Goal: Task Accomplishment & Management: Use online tool/utility

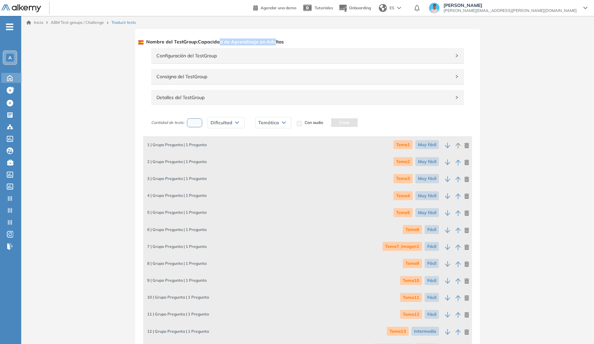
click at [8, 76] on icon at bounding box center [10, 78] width 12 height 8
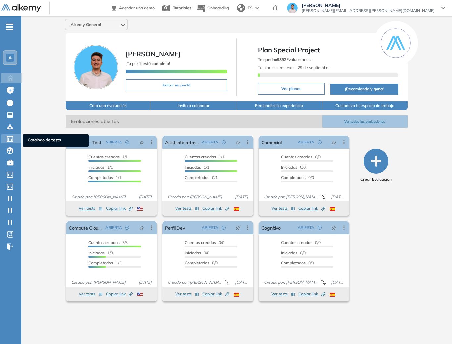
click at [13, 142] on div "Catálogo de tests Catálogo de tests" at bounding box center [11, 138] width 20 height 9
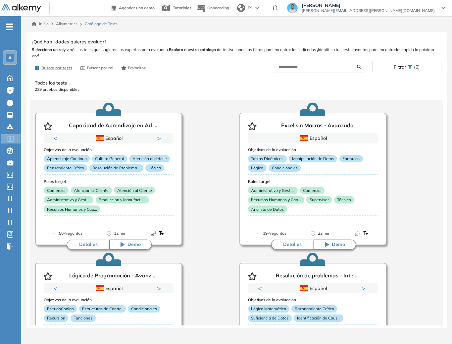
click at [305, 71] on form at bounding box center [318, 67] width 91 height 12
click at [338, 68] on input "text" at bounding box center [318, 67] width 79 height 6
type input "****"
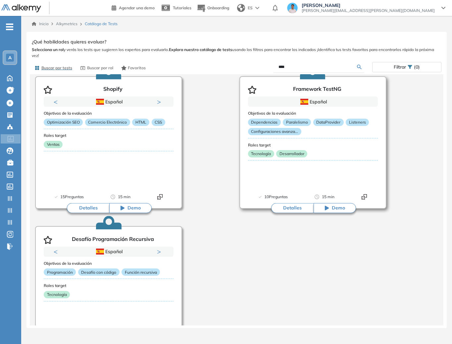
scroll to position [986, 0]
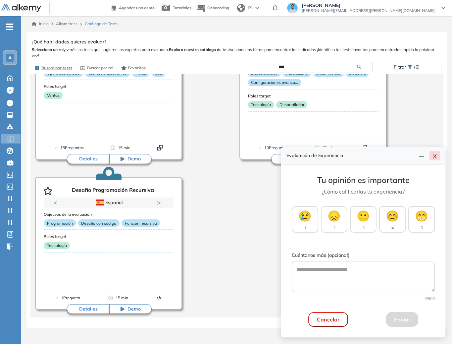
click at [435, 156] on icon "close" at bounding box center [435, 156] width 4 height 4
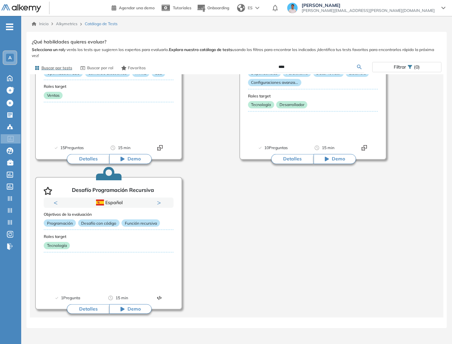
click at [13, 60] on div "A" at bounding box center [10, 58] width 8 height 8
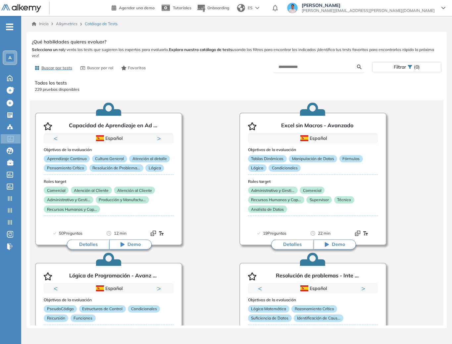
drag, startPoint x: 17, startPoint y: 56, endPoint x: 13, endPoint y: 57, distance: 3.8
click at [16, 56] on div "A" at bounding box center [10, 57] width 15 height 15
click at [11, 57] on span "A" at bounding box center [9, 57] width 3 height 5
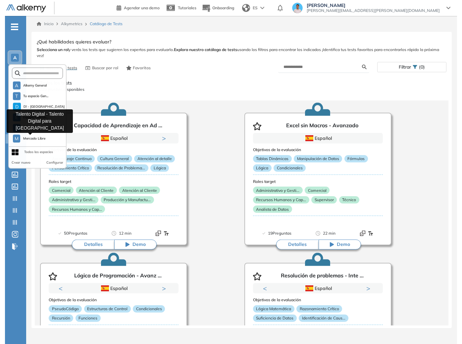
scroll to position [127, 0]
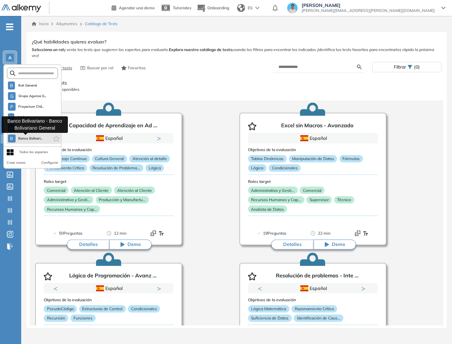
click at [29, 141] on span "Banco Bolivari..." at bounding box center [30, 138] width 25 height 5
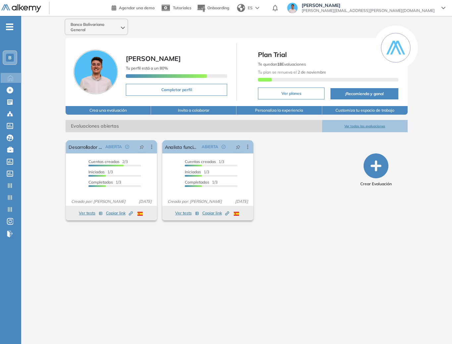
click at [452, 36] on div "Banco Bolivariano General Genaro Lambertucci Tu perfil está a un 80% Completar …" at bounding box center [236, 174] width 431 height 317
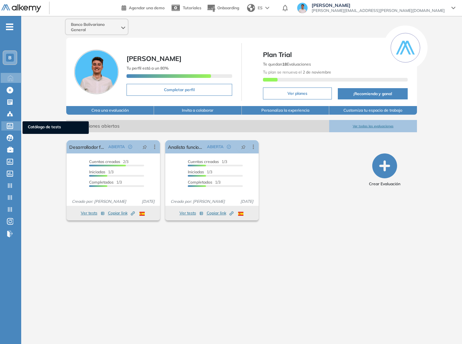
click at [12, 124] on icon at bounding box center [10, 126] width 7 height 6
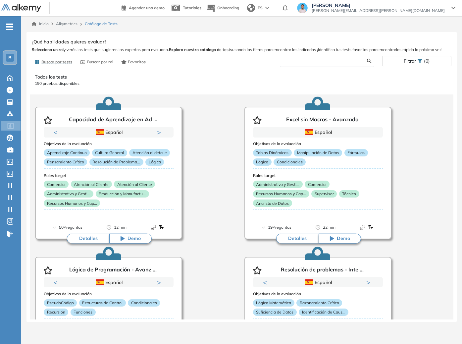
click at [309, 60] on input "text" at bounding box center [326, 61] width 82 height 6
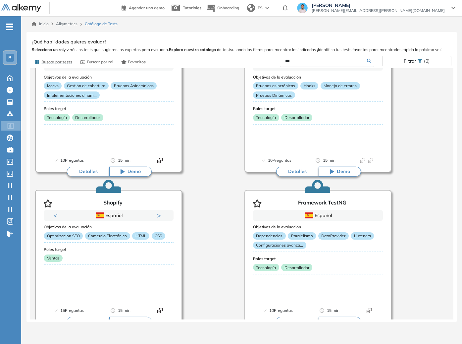
scroll to position [986, 0]
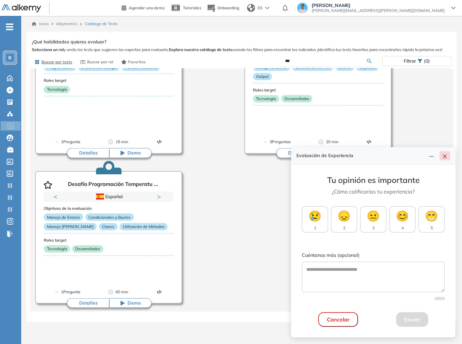
click at [448, 155] on button "button" at bounding box center [445, 155] width 11 height 9
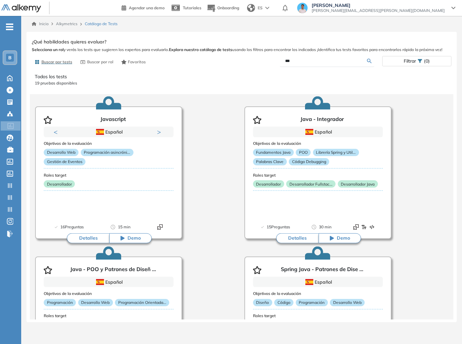
scroll to position [0, 0]
click at [302, 59] on input "***" at bounding box center [326, 61] width 82 height 6
type input "***"
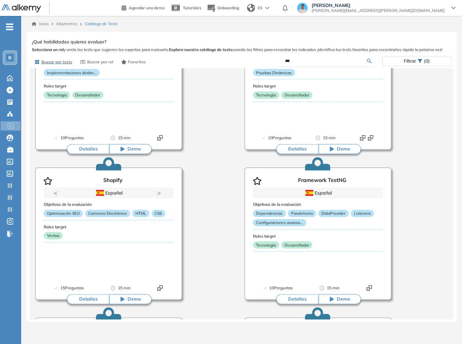
scroll to position [986, 0]
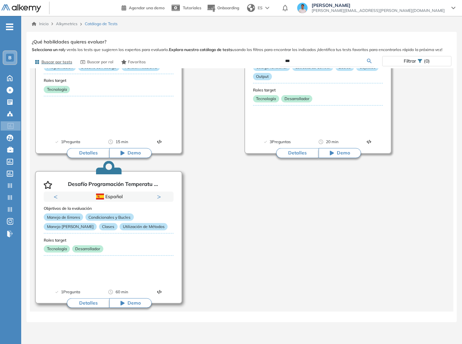
click at [124, 260] on div "Objetivos de la evaluación Manejo de Errores Condicionales y Bucles Manejo de C…" at bounding box center [109, 238] width 130 height 73
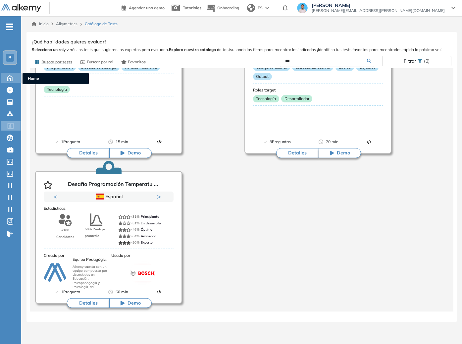
click at [11, 75] on icon at bounding box center [10, 78] width 12 height 8
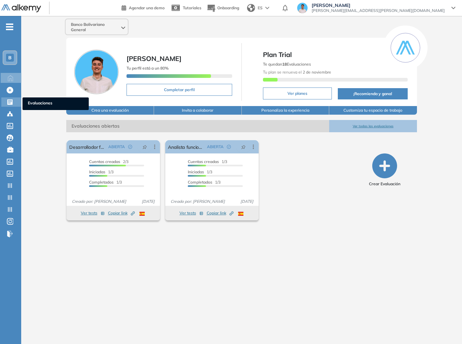
click at [13, 102] on icon at bounding box center [10, 102] width 7 height 7
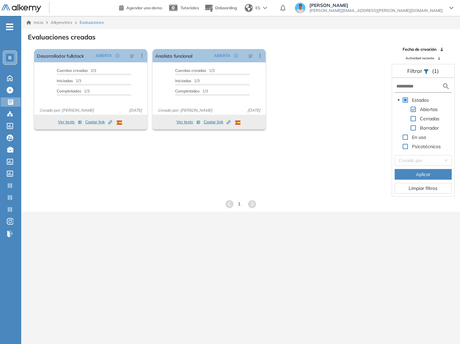
click at [412, 127] on span at bounding box center [412, 127] width 5 height 5
click at [419, 171] on span "Aplicar" at bounding box center [422, 174] width 15 height 7
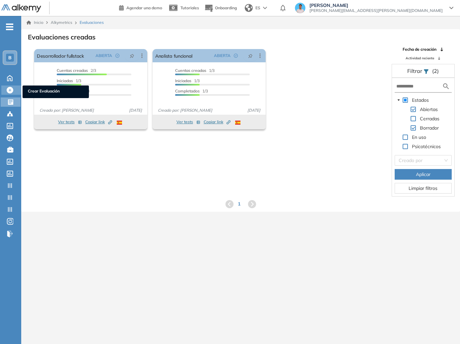
click at [9, 89] on icon at bounding box center [10, 90] width 7 height 7
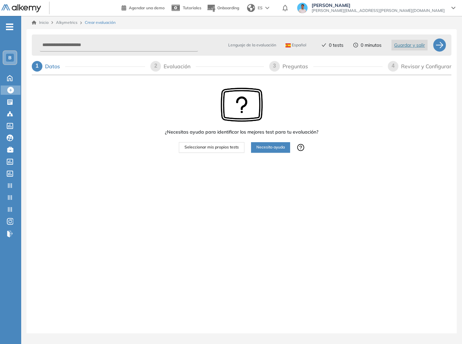
click at [227, 143] on button "Seleccionar mis propios tests" at bounding box center [212, 147] width 66 height 11
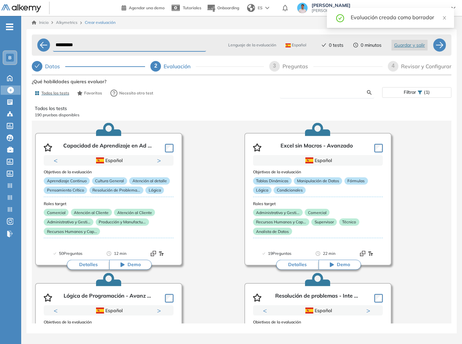
click at [327, 91] on input "text" at bounding box center [326, 92] width 82 height 6
type input "****"
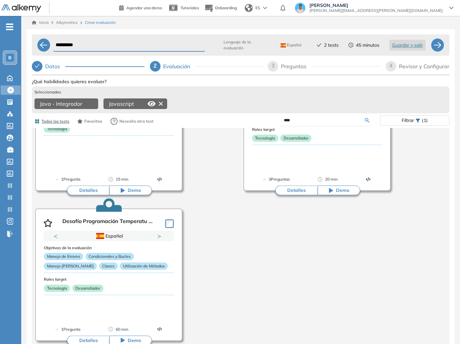
click at [166, 101] on div "Javascript" at bounding box center [135, 103] width 64 height 11
click at [161, 103] on icon at bounding box center [161, 104] width 4 height 4
click at [95, 102] on icon at bounding box center [91, 103] width 11 height 11
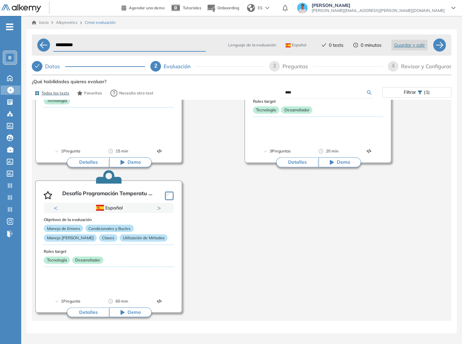
click at [52, 63] on div "Datos" at bounding box center [55, 66] width 20 height 11
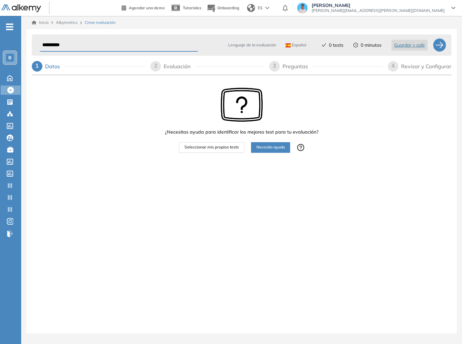
click at [296, 49] on div "Español" at bounding box center [297, 45] width 29 height 11
click at [298, 72] on li "Inglés" at bounding box center [294, 71] width 16 height 7
click at [223, 154] on div at bounding box center [253, 156] width 131 height 7
click at [224, 152] on button "Seleccionar mis propios tests" at bounding box center [212, 147] width 66 height 11
click at [220, 144] on button "Seleccionar mis propios tests" at bounding box center [212, 147] width 66 height 11
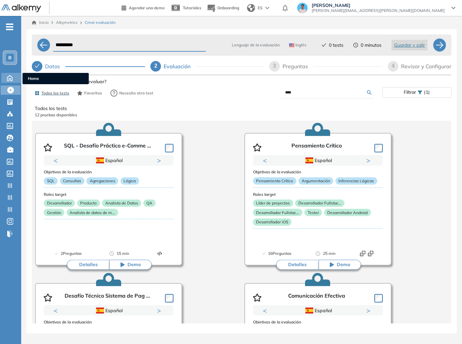
click at [17, 77] on div "Home Home" at bounding box center [11, 78] width 21 height 10
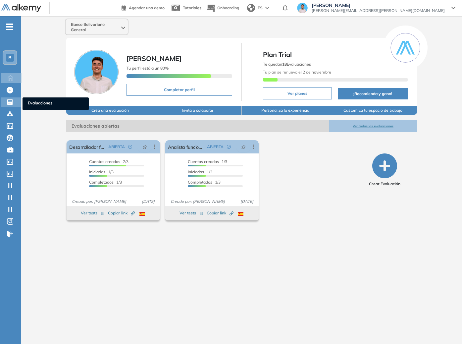
click at [12, 104] on icon at bounding box center [9, 101] width 5 height 5
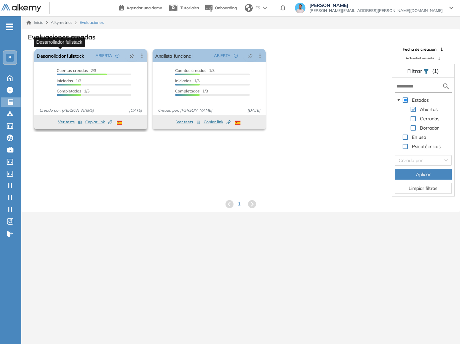
click at [58, 53] on link "Desarrollador fullstack" at bounding box center [60, 55] width 47 height 13
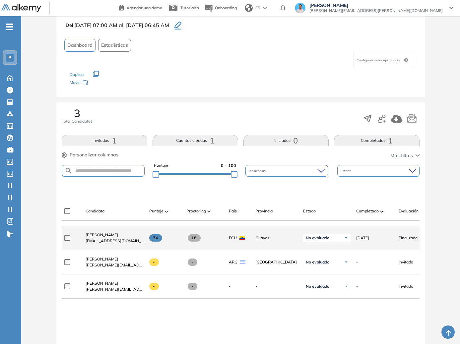
scroll to position [42, 0]
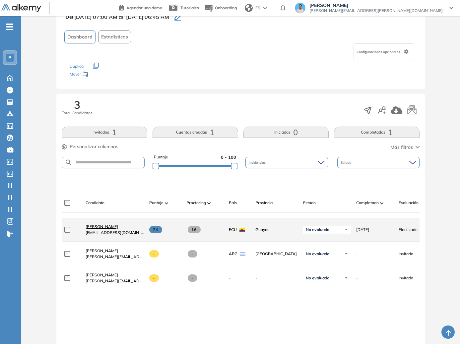
click at [118, 229] on span "Sebastian Alvarado" at bounding box center [101, 226] width 32 height 5
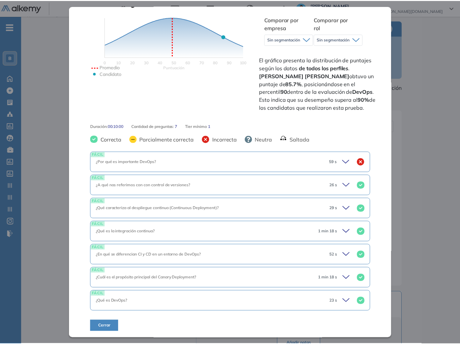
scroll to position [179, 0]
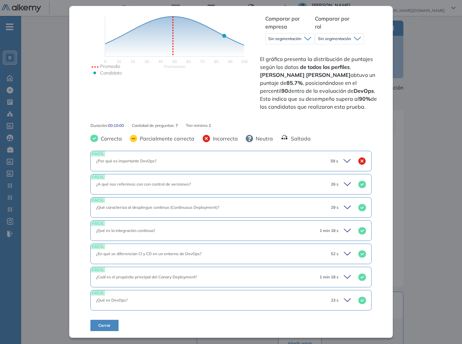
click at [407, 162] on div "DevOps Infraestructura Básico Idiomas Objetivos Desarrollo de Software Patrones…" at bounding box center [242, 247] width 345 height 453
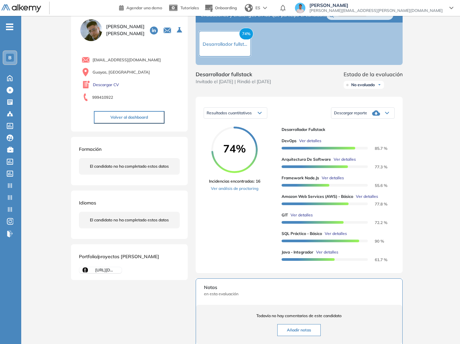
scroll to position [22, 0]
click at [6, 82] on div "Home Home" at bounding box center [11, 78] width 21 height 10
